Goal: Transaction & Acquisition: Book appointment/travel/reservation

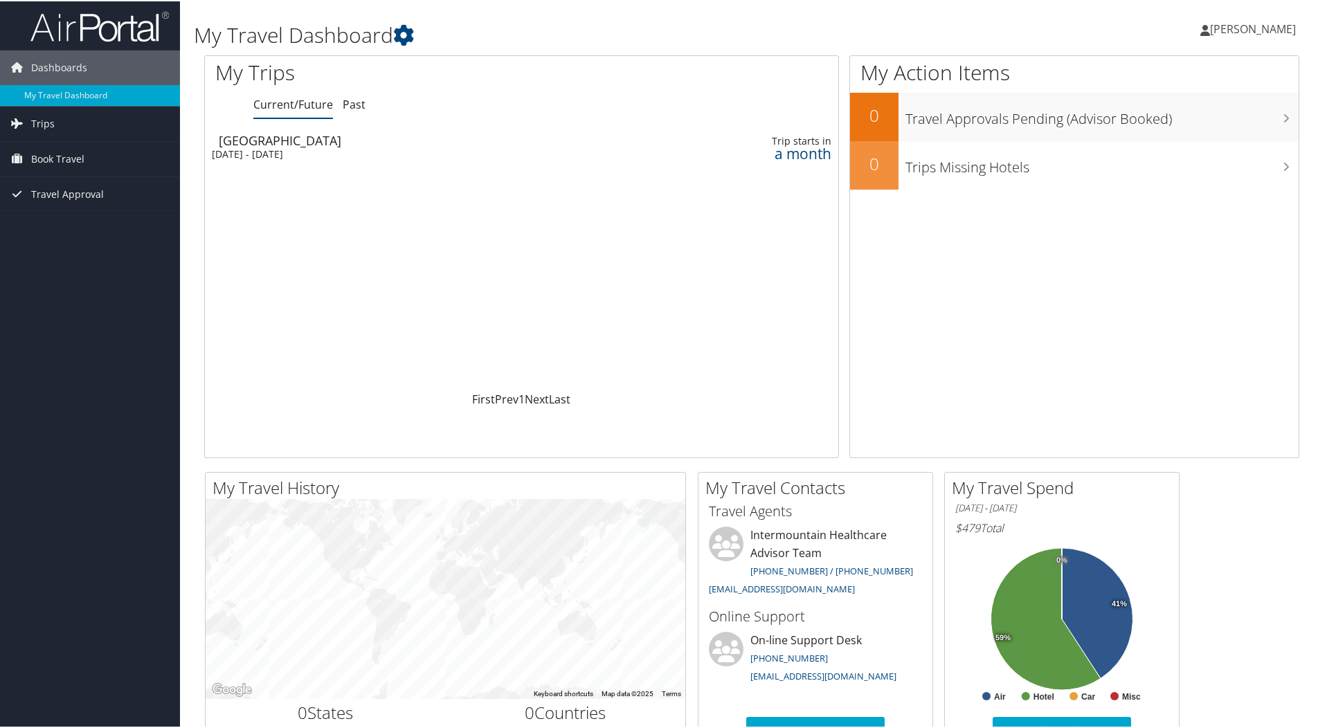
click at [264, 139] on div "[GEOGRAPHIC_DATA]" at bounding box center [413, 139] width 389 height 12
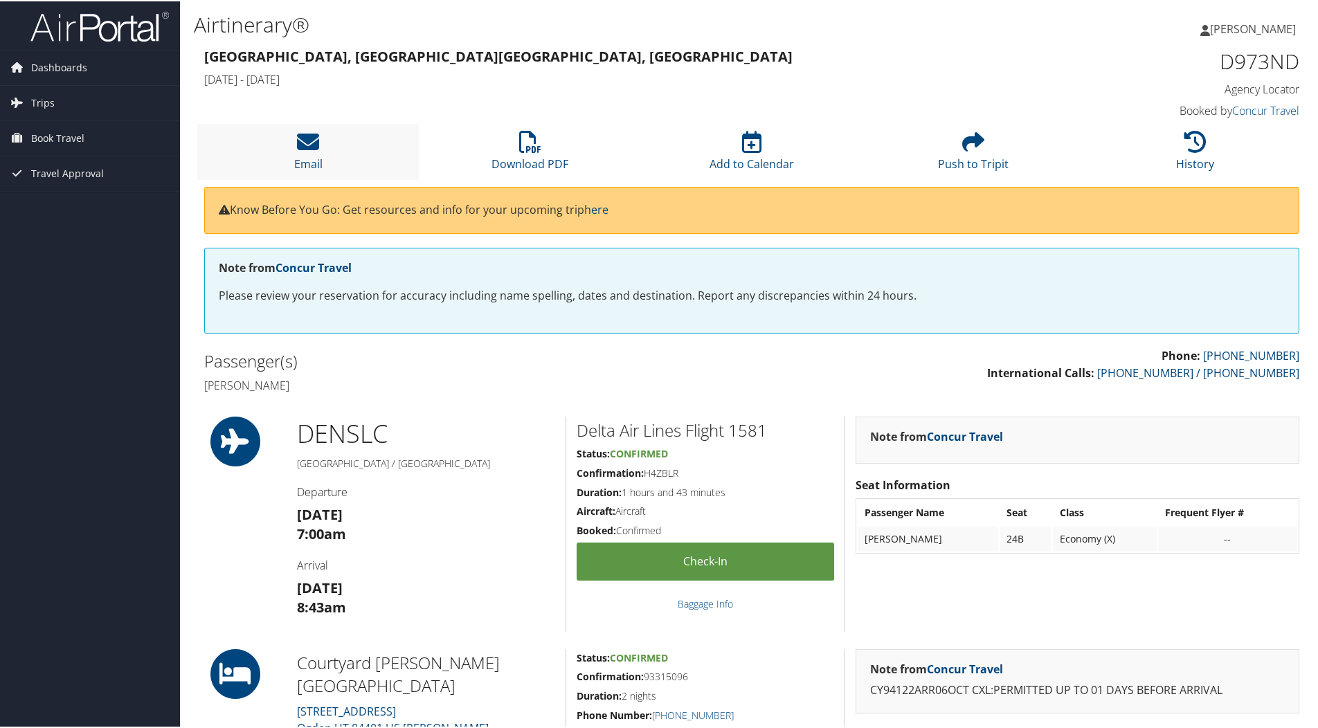
drag, startPoint x: 76, startPoint y: 135, endPoint x: 289, endPoint y: 145, distance: 213.5
click at [76, 135] on span "Book Travel" at bounding box center [57, 137] width 53 height 35
click at [68, 203] on link "Book/Manage Online Trips" at bounding box center [90, 206] width 180 height 21
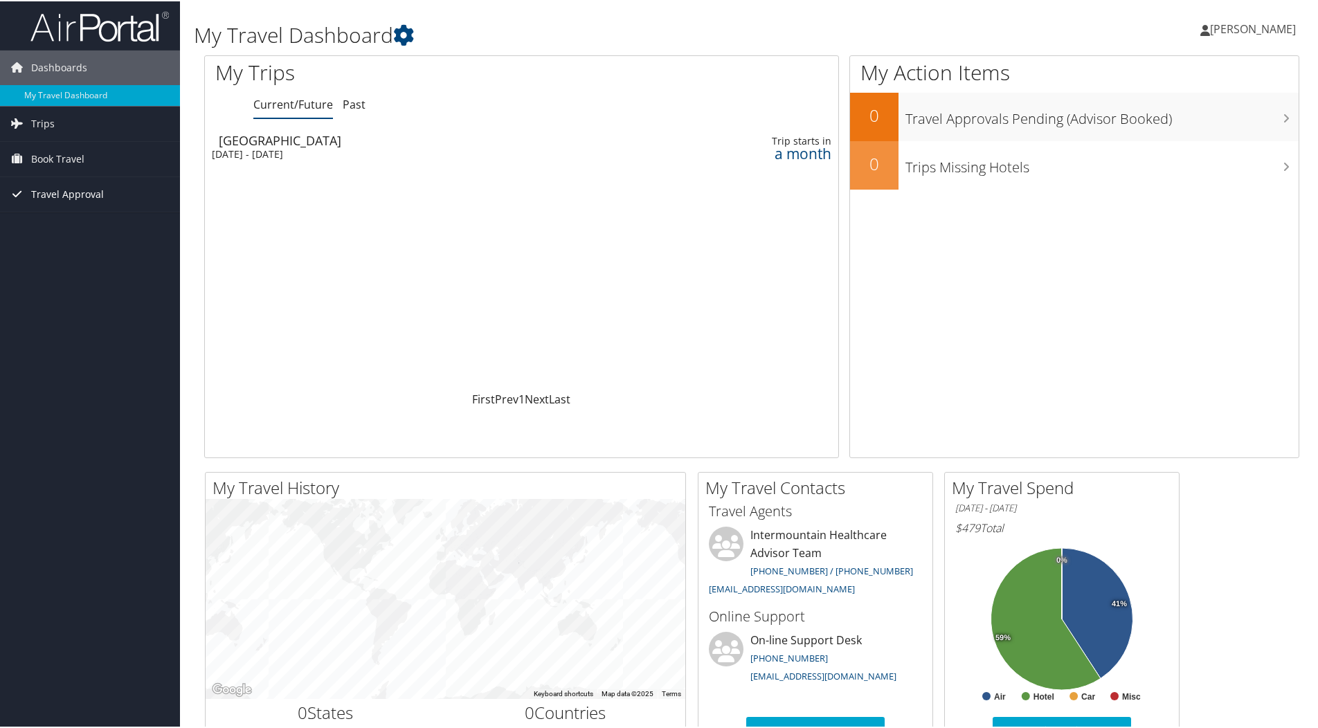
drag, startPoint x: 78, startPoint y: 192, endPoint x: 91, endPoint y: 197, distance: 14.7
click at [78, 192] on span "Travel Approval" at bounding box center [67, 193] width 73 height 35
click at [138, 160] on link "Book Travel" at bounding box center [90, 158] width 180 height 35
click at [71, 252] on span "Travel Approval" at bounding box center [67, 255] width 73 height 35
click at [69, 154] on span "Book Travel" at bounding box center [57, 158] width 53 height 35
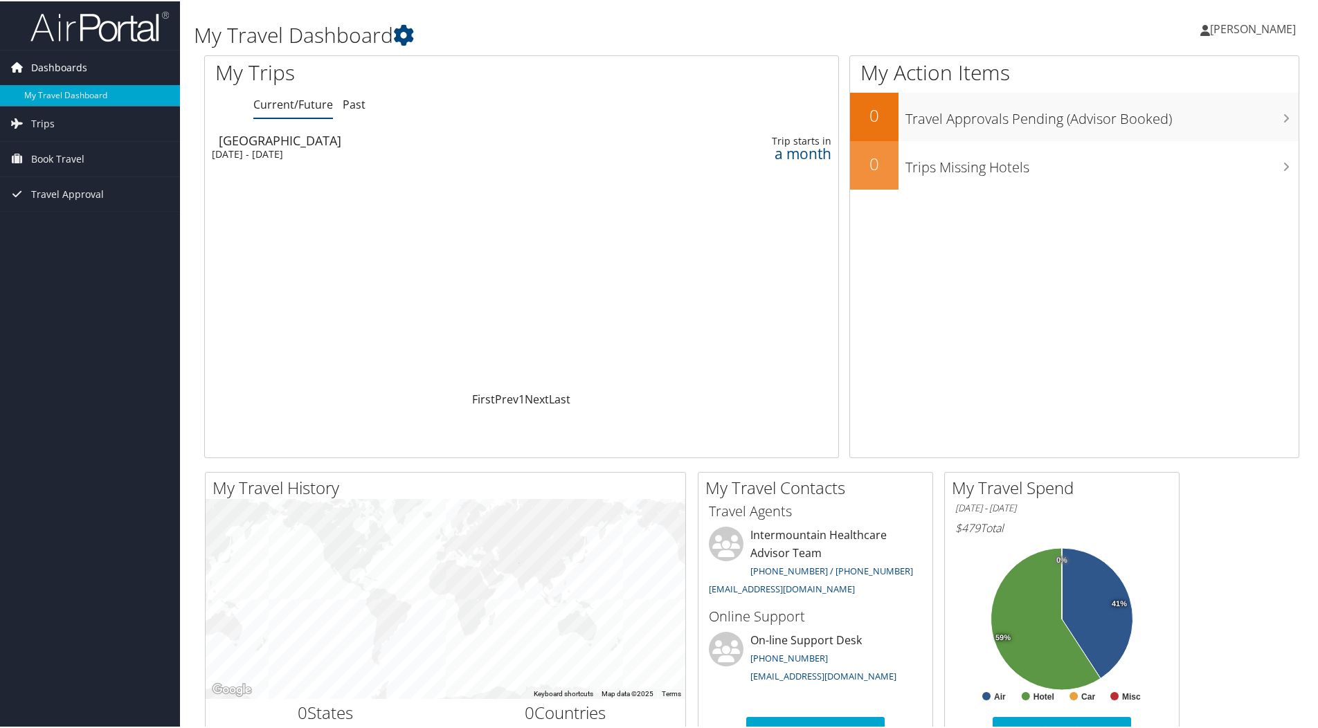
click at [69, 66] on span "Dashboards" at bounding box center [59, 66] width 56 height 35
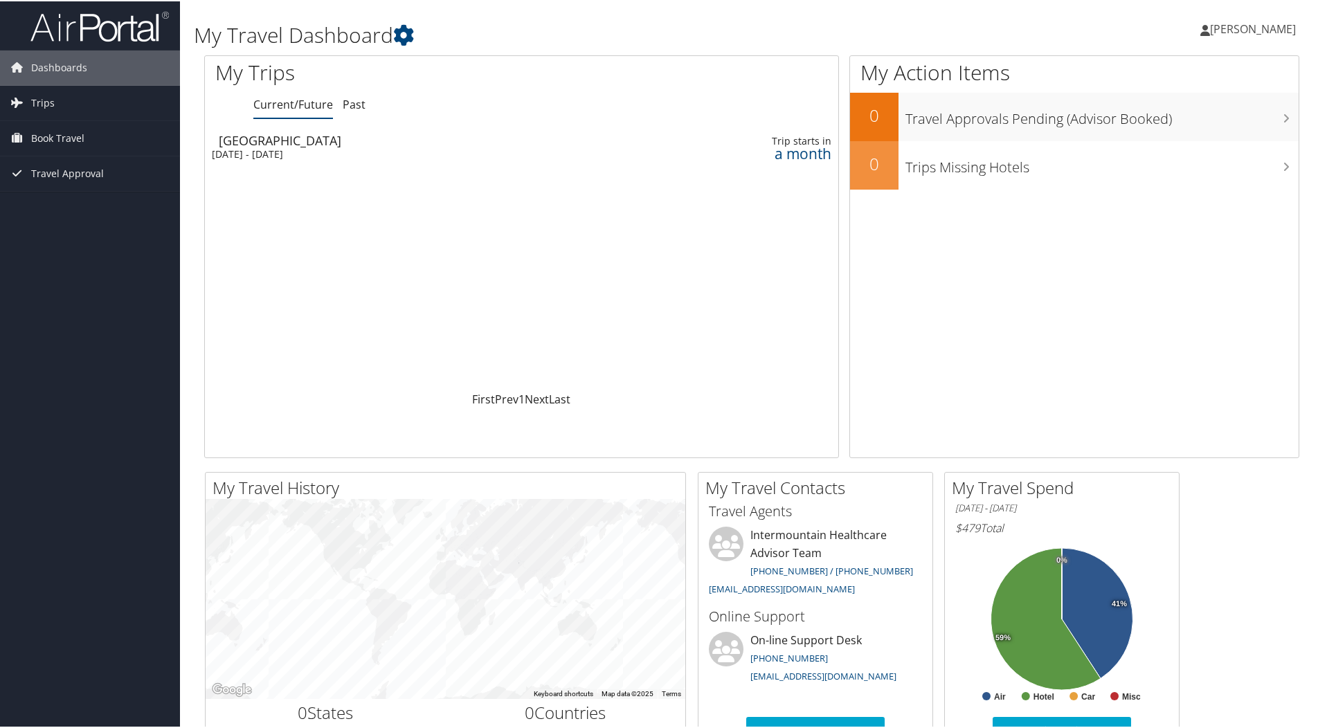
click at [1210, 30] on icon at bounding box center [1206, 29] width 10 height 11
click at [1039, 46] on div "Pamela Carter Pamela Carter My Settings Travel Agency Contacts View Travel Prof…" at bounding box center [1103, 33] width 441 height 53
click at [1210, 29] on icon at bounding box center [1206, 29] width 10 height 11
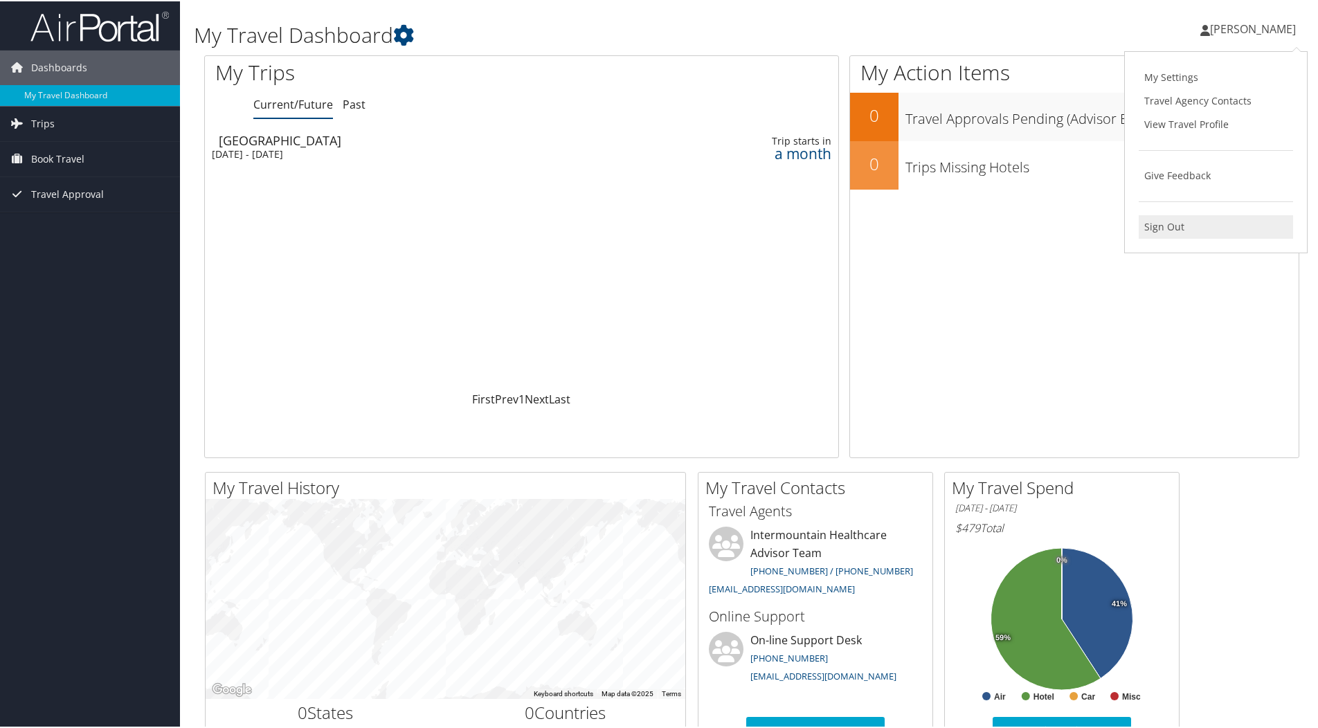
click at [1158, 221] on link "Sign Out" at bounding box center [1216, 226] width 154 height 24
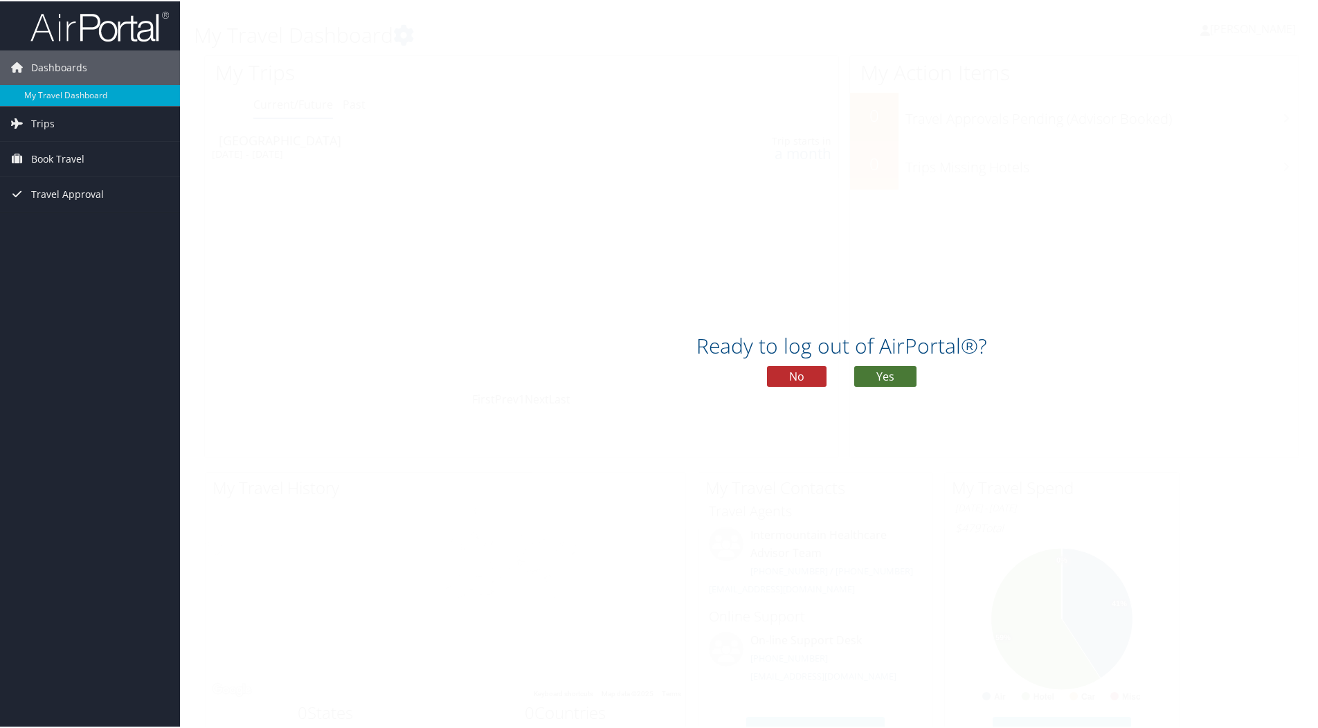
click at [864, 370] on button "Yes" at bounding box center [885, 375] width 62 height 21
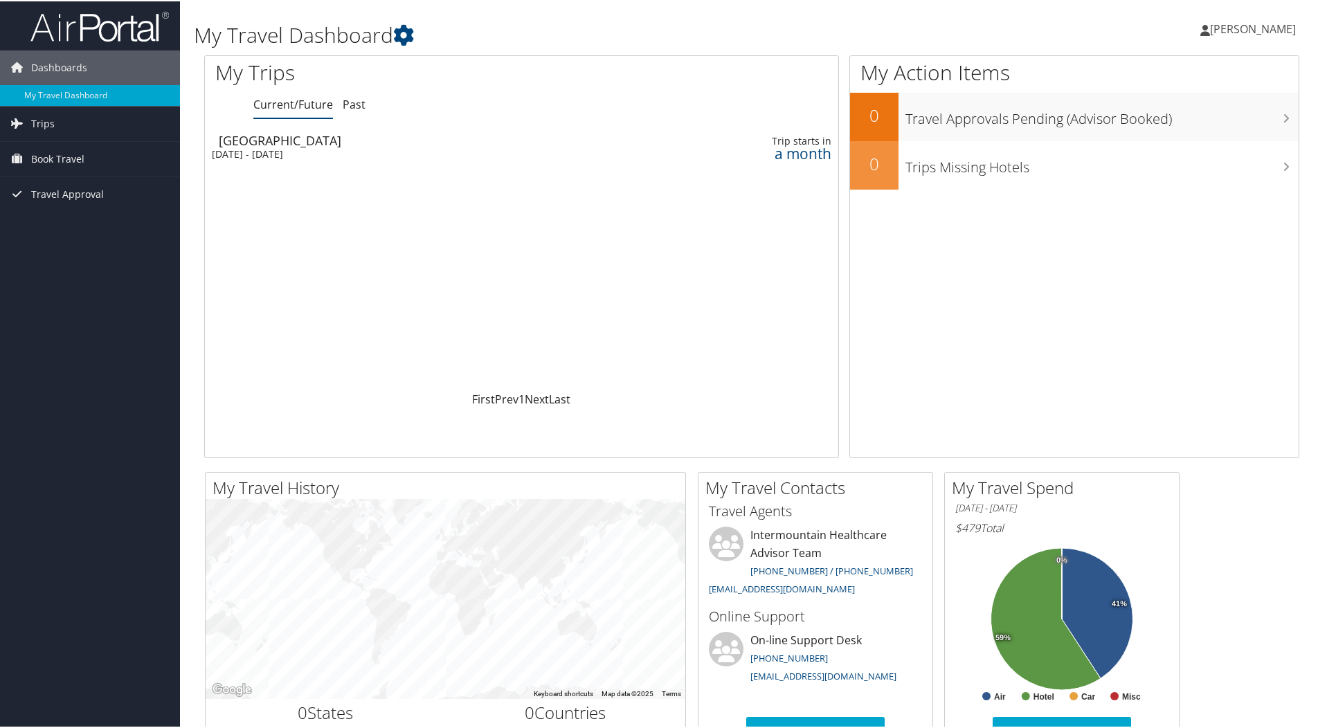
click at [1210, 30] on icon at bounding box center [1206, 29] width 10 height 11
click at [1210, 116] on link "View Travel Profile" at bounding box center [1216, 123] width 154 height 24
click at [1210, 31] on icon at bounding box center [1206, 29] width 10 height 11
click at [1166, 221] on link "Sign Out" at bounding box center [1216, 226] width 154 height 24
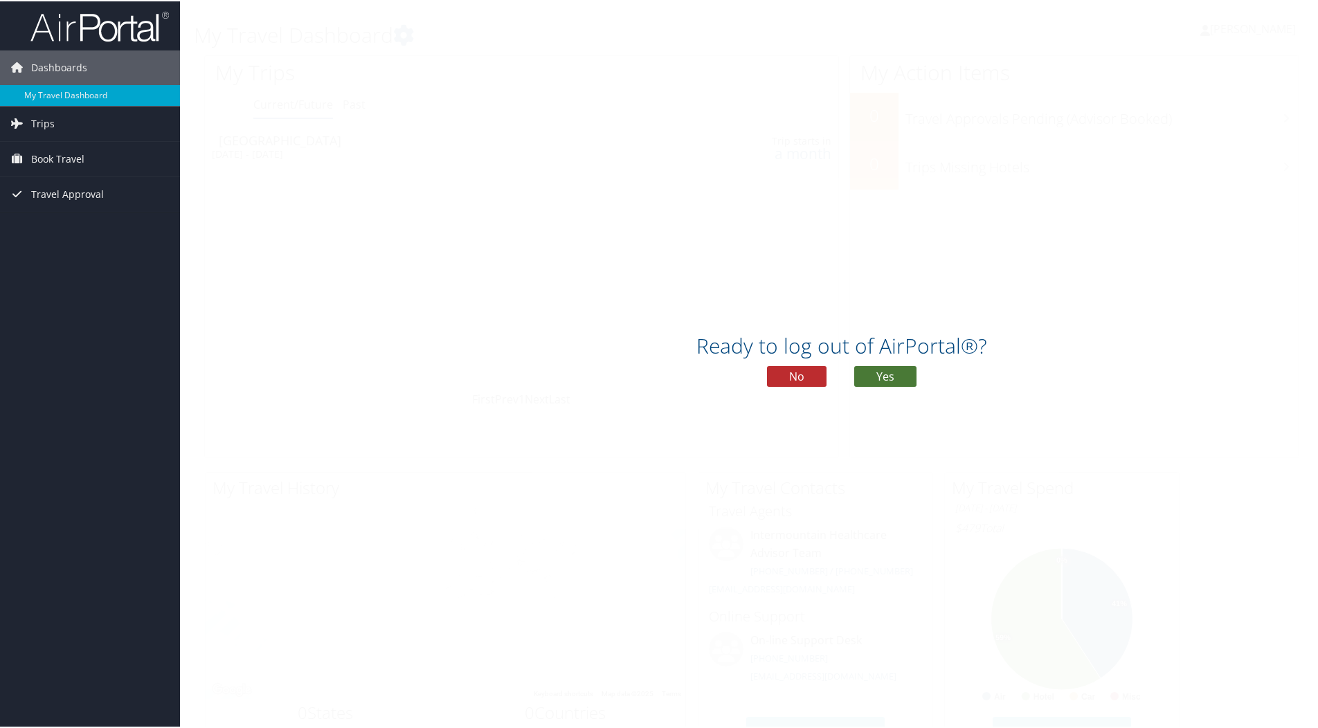
click at [886, 372] on button "Yes" at bounding box center [885, 375] width 62 height 21
